Goal: Task Accomplishment & Management: Manage account settings

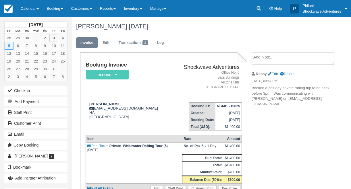
click at [30, 8] on link "Calendar" at bounding box center [30, 8] width 26 height 17
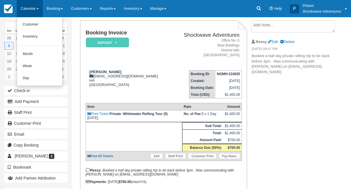
scroll to position [32, 0]
click at [52, 56] on link "Month" at bounding box center [39, 54] width 45 height 12
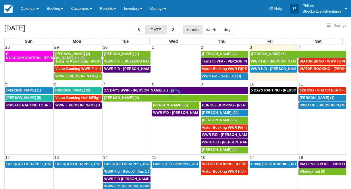
select select
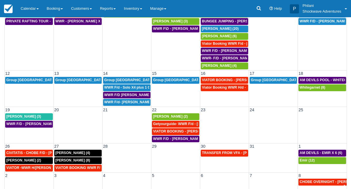
scroll to position [70, 0]
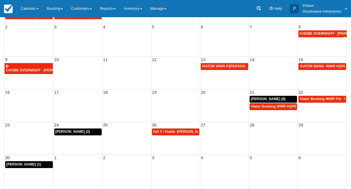
scroll to position [70, 0]
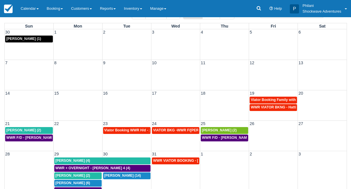
scroll to position [51, 0]
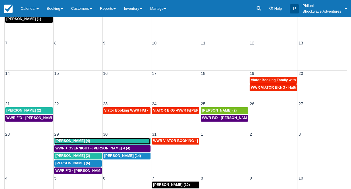
click at [116, 142] on div "Daniel Bishop (4)" at bounding box center [102, 141] width 94 height 5
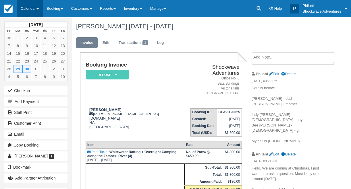
click at [37, 9] on link "Calendar" at bounding box center [30, 8] width 26 height 17
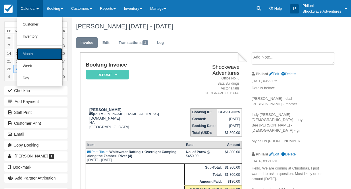
click at [44, 54] on link "Month" at bounding box center [39, 54] width 45 height 12
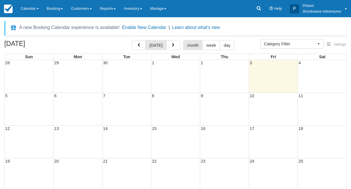
select select
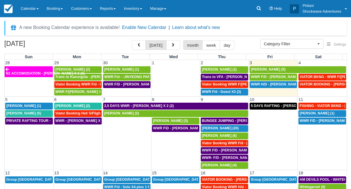
scroll to position [5, 0]
